Goal: Navigation & Orientation: Go to known website

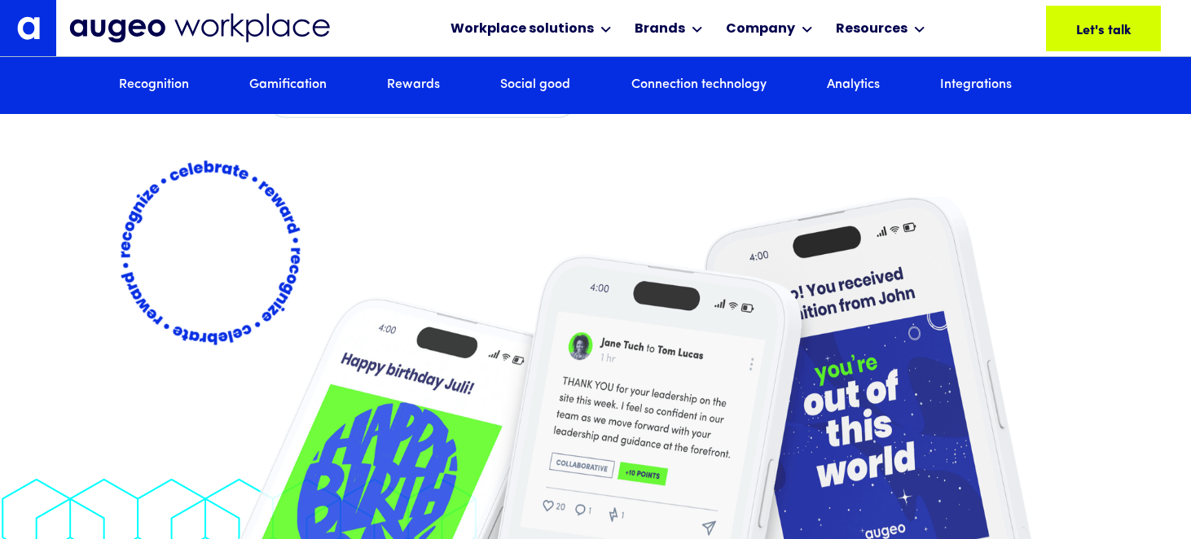
scroll to position [3163, 0]
